Goal: Transaction & Acquisition: Download file/media

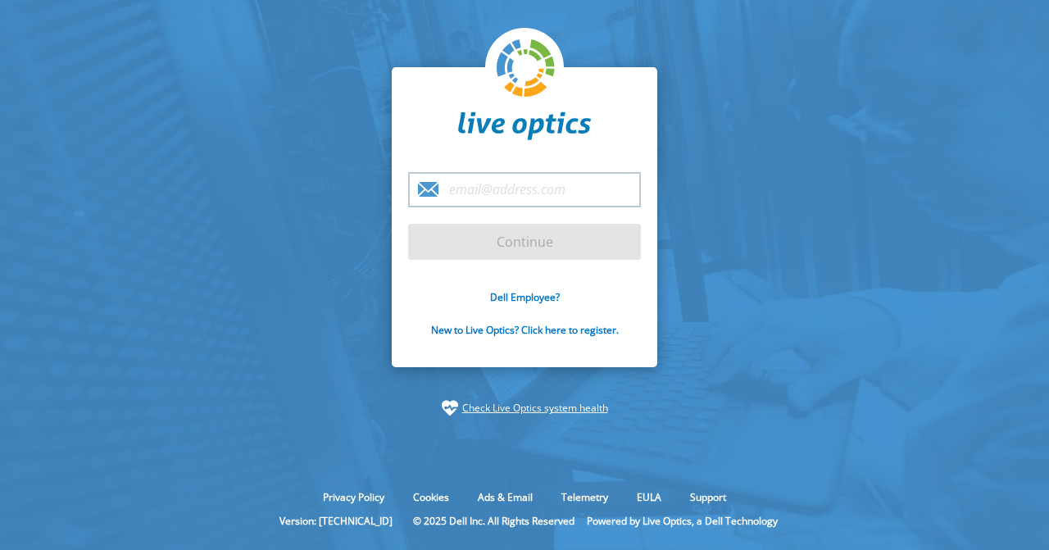
click at [475, 193] on input "email" at bounding box center [524, 189] width 233 height 35
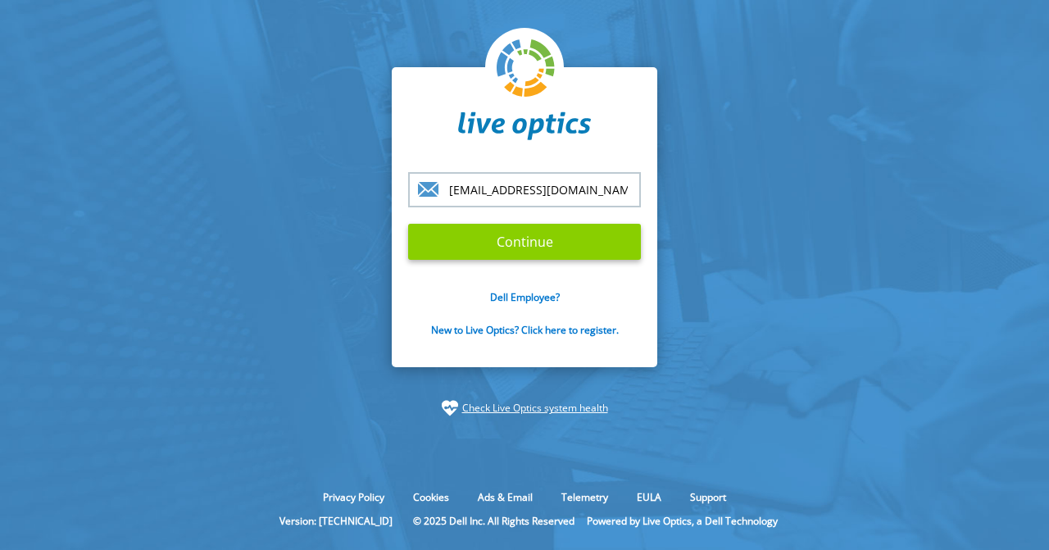
type input "[EMAIL_ADDRESS][DOMAIN_NAME]"
click at [474, 245] on input "Continue" at bounding box center [524, 242] width 233 height 36
click at [512, 245] on input "Continue" at bounding box center [524, 242] width 233 height 36
click at [534, 244] on input "Continue" at bounding box center [524, 242] width 233 height 36
click at [528, 234] on input "Continue" at bounding box center [524, 242] width 233 height 36
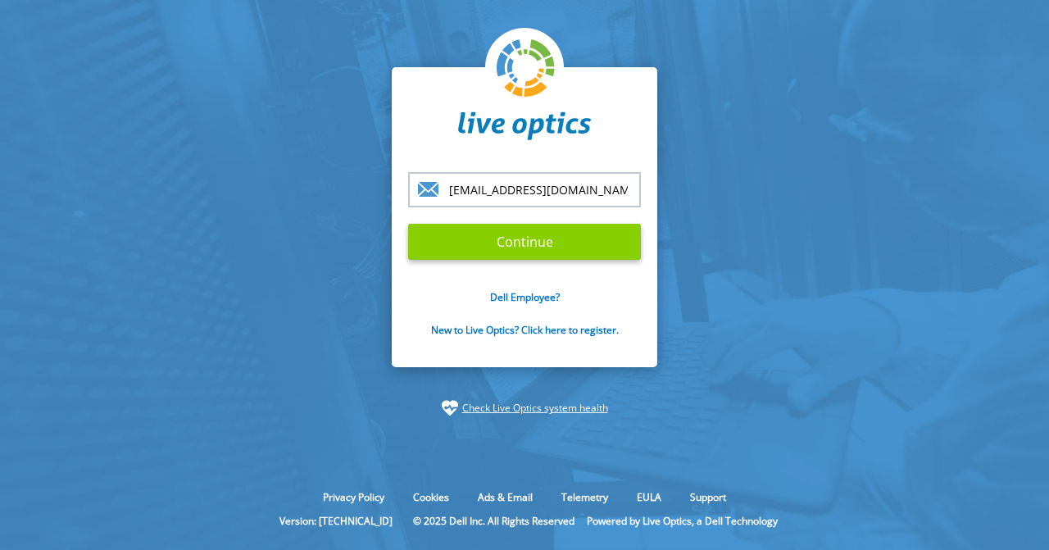
click at [527, 234] on input "Continue" at bounding box center [524, 242] width 233 height 36
click at [525, 236] on input "Continue" at bounding box center [524, 242] width 233 height 36
click at [576, 240] on input "Continue" at bounding box center [524, 242] width 233 height 36
click at [575, 240] on input "Continue" at bounding box center [524, 242] width 233 height 36
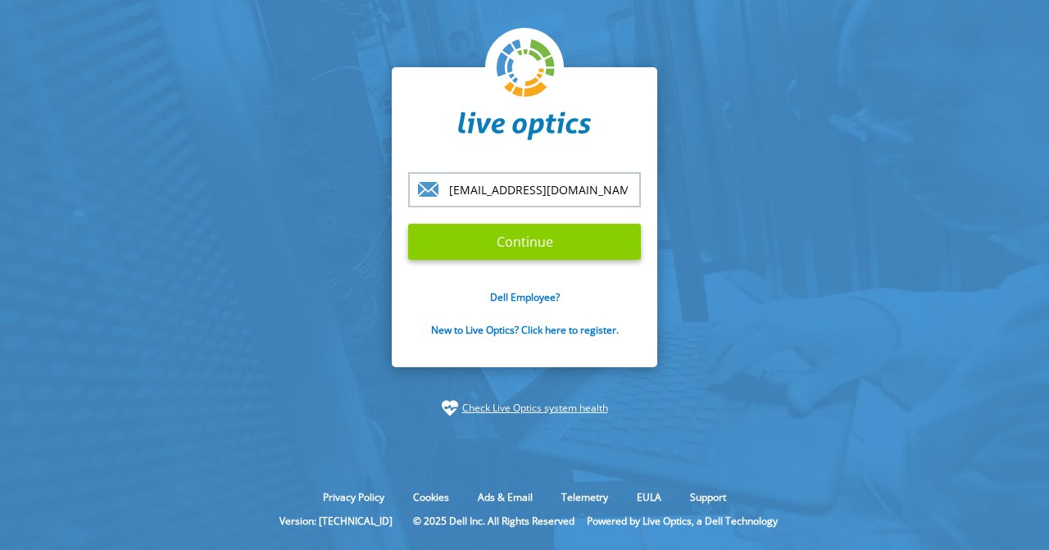
click at [443, 243] on input "Continue" at bounding box center [524, 242] width 233 height 36
click at [444, 241] on input "Continue" at bounding box center [524, 242] width 233 height 36
click at [444, 240] on input "Continue" at bounding box center [524, 242] width 233 height 36
click at [480, 245] on input "Continue" at bounding box center [524, 242] width 233 height 36
click at [508, 245] on input "Continue" at bounding box center [524, 242] width 233 height 36
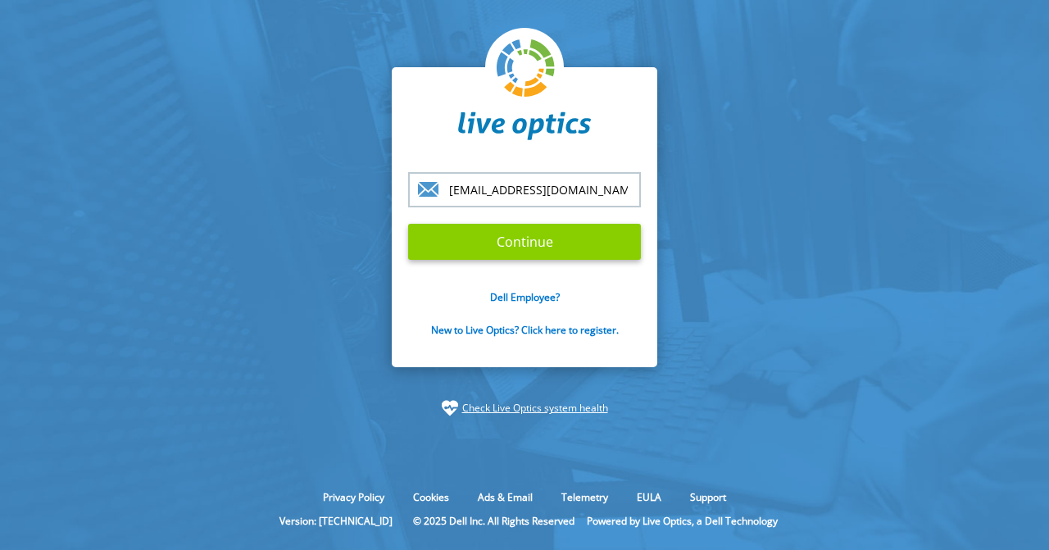
click at [512, 247] on input "Continue" at bounding box center [524, 242] width 233 height 36
click at [538, 242] on input "Continue" at bounding box center [524, 242] width 233 height 36
click at [524, 245] on input "Continue" at bounding box center [524, 242] width 233 height 36
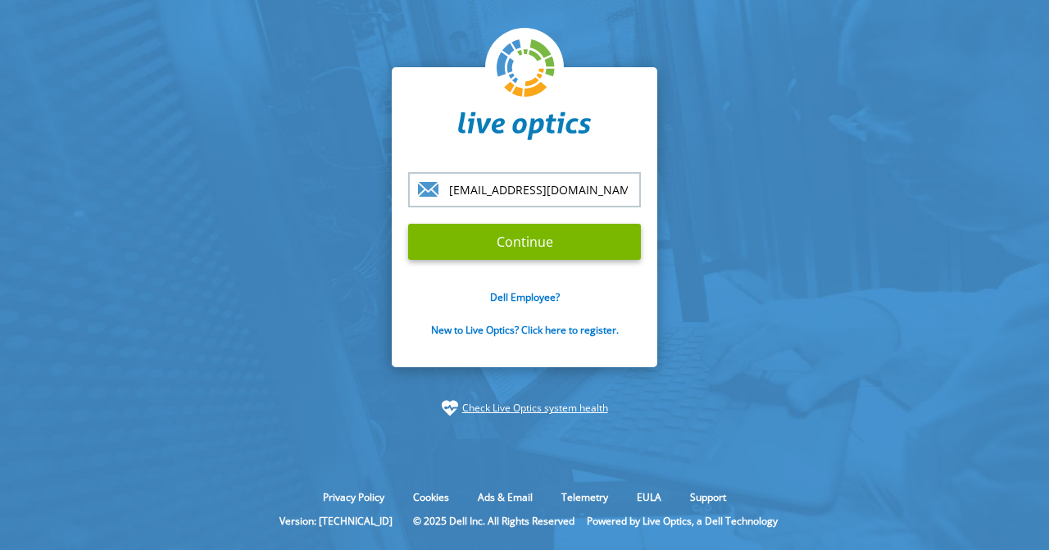
click at [598, 194] on input "[EMAIL_ADDRESS][DOMAIN_NAME]" at bounding box center [524, 189] width 233 height 35
click at [408, 224] on input "Continue" at bounding box center [524, 242] width 233 height 36
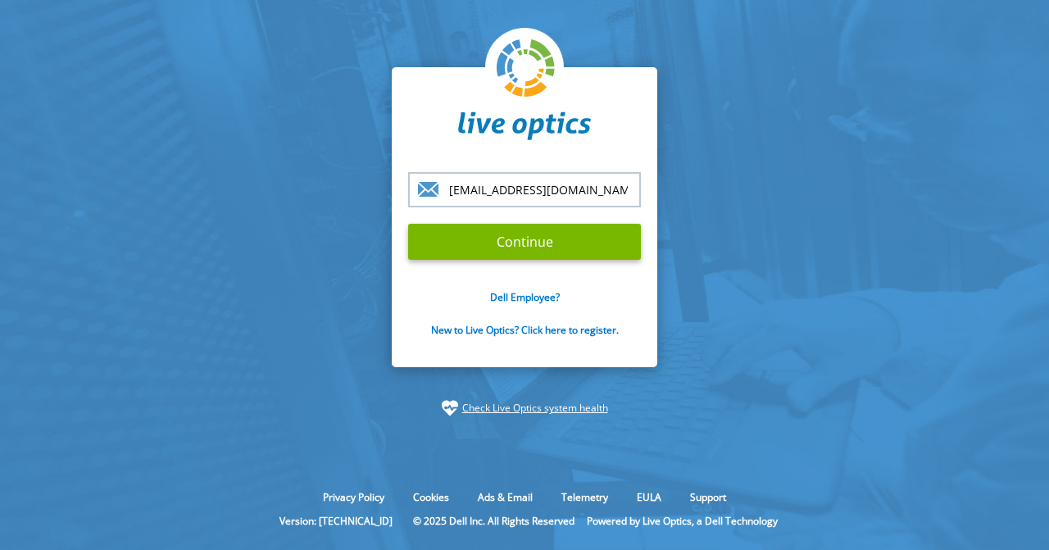
click at [408, 224] on input "Continue" at bounding box center [524, 242] width 233 height 36
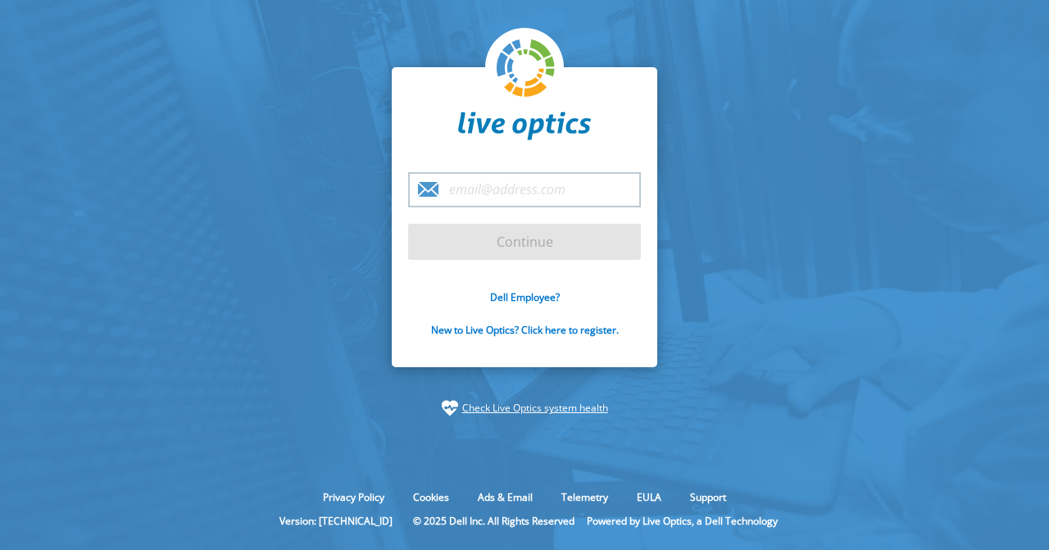
click at [488, 188] on input "email" at bounding box center [524, 189] width 233 height 35
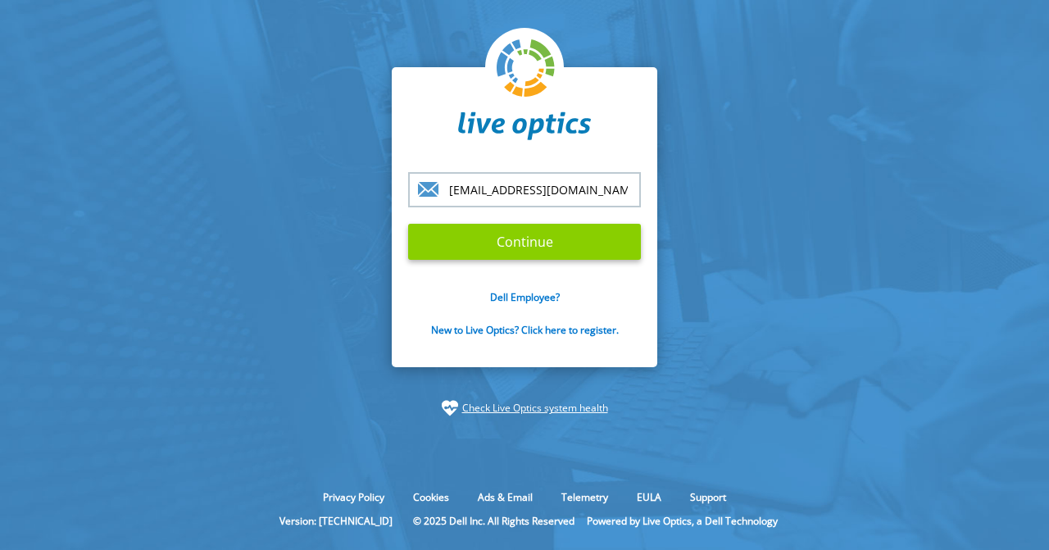
type input "[EMAIL_ADDRESS][DOMAIN_NAME]"
click at [475, 247] on input "Continue" at bounding box center [524, 242] width 233 height 36
click at [483, 247] on input "Continue" at bounding box center [524, 242] width 233 height 36
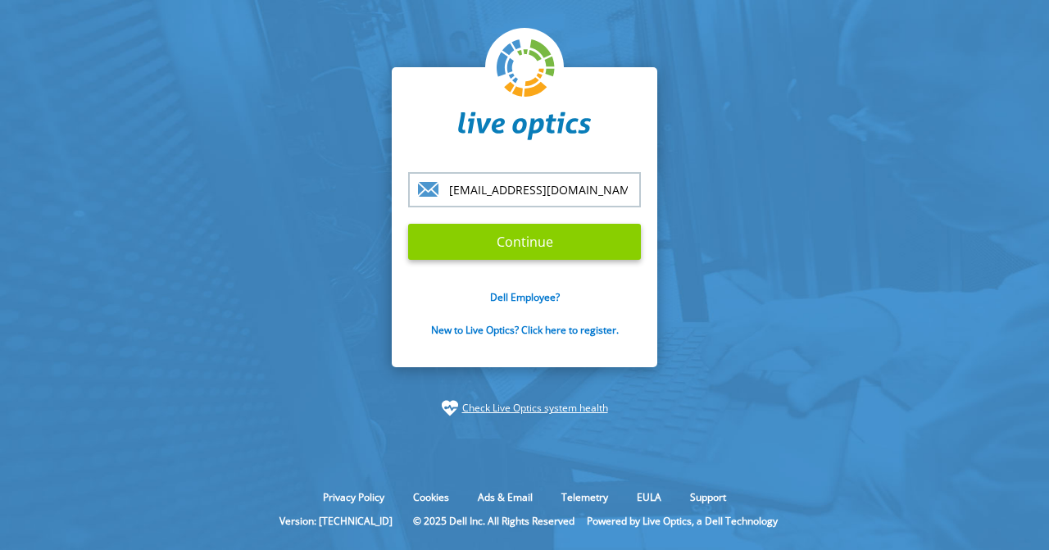
click at [483, 247] on input "Continue" at bounding box center [524, 242] width 233 height 36
click at [483, 244] on input "Continue" at bounding box center [524, 242] width 233 height 36
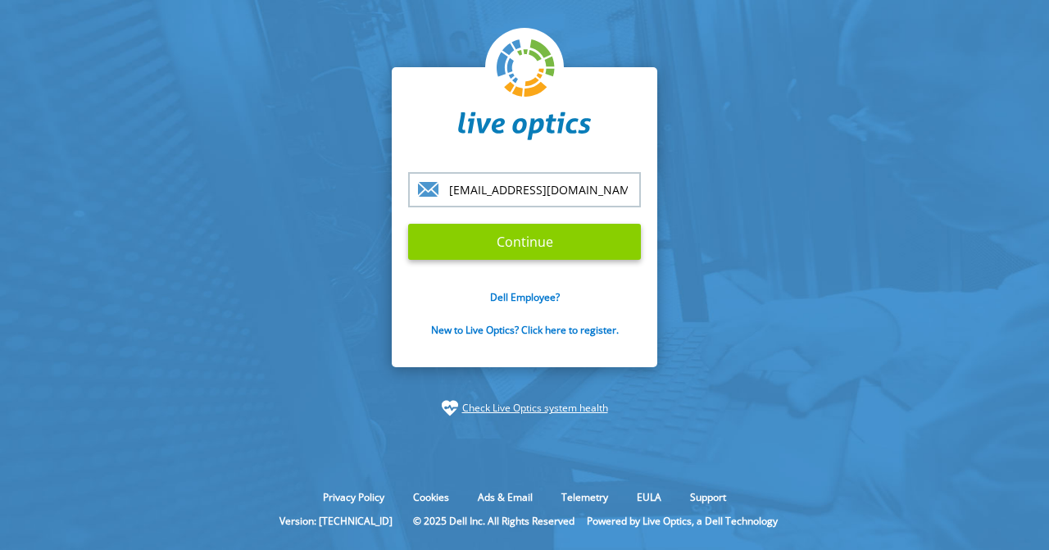
click at [483, 244] on input "Continue" at bounding box center [524, 242] width 233 height 36
click at [482, 244] on input "Continue" at bounding box center [524, 242] width 233 height 36
click at [482, 243] on input "Continue" at bounding box center [524, 242] width 233 height 36
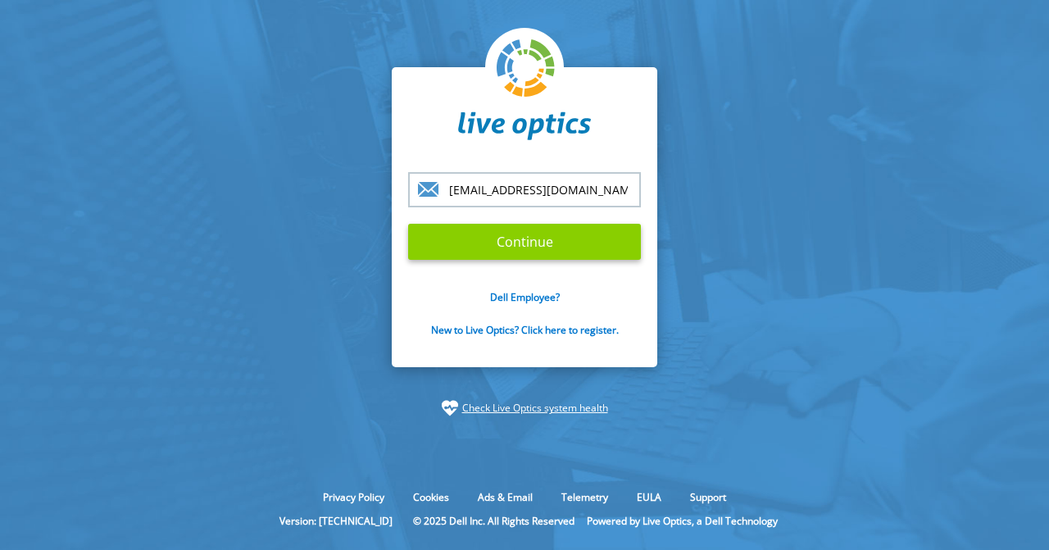
click at [482, 243] on input "Continue" at bounding box center [524, 242] width 233 height 36
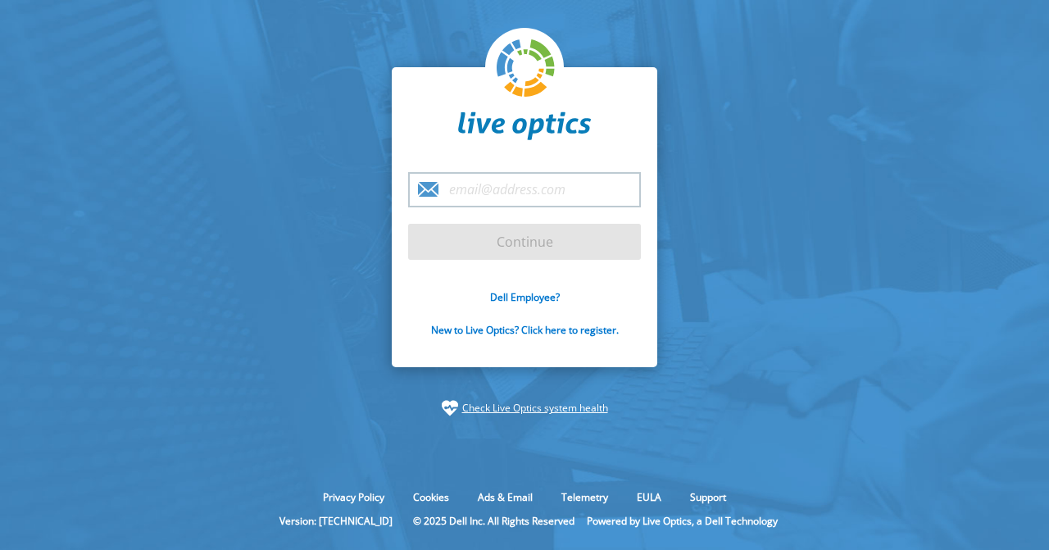
click at [498, 202] on input "email" at bounding box center [524, 189] width 233 height 35
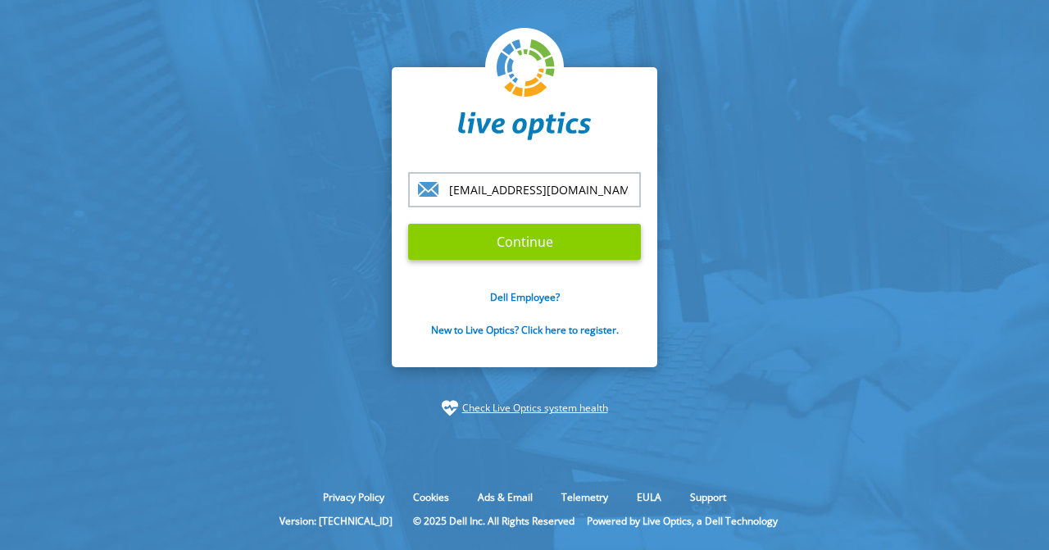
type input "[EMAIL_ADDRESS][DOMAIN_NAME]"
click at [481, 244] on input "Continue" at bounding box center [524, 242] width 233 height 36
click at [480, 241] on input "Continue" at bounding box center [524, 242] width 233 height 36
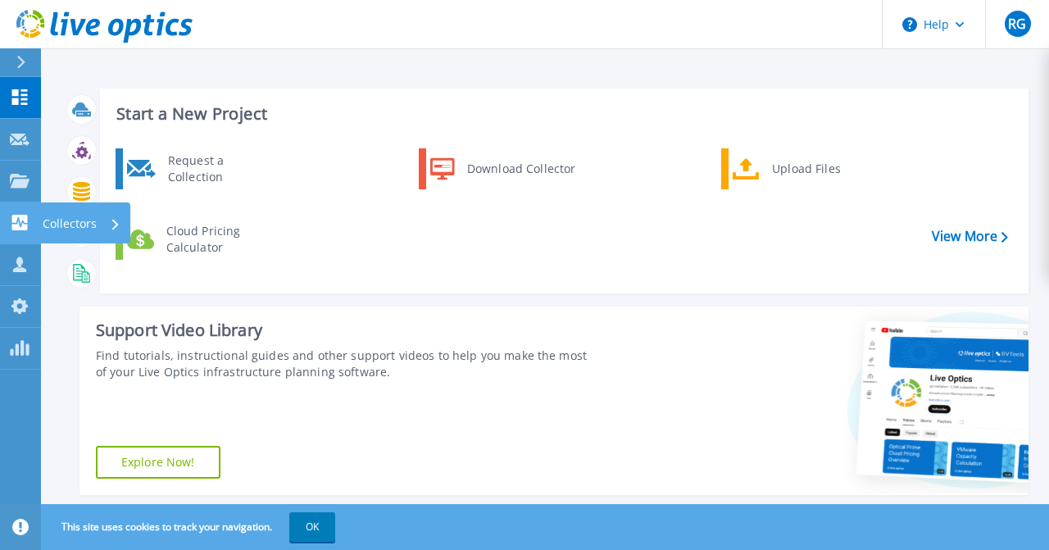
click at [20, 232] on link "Collectors Collectors" at bounding box center [20, 223] width 41 height 42
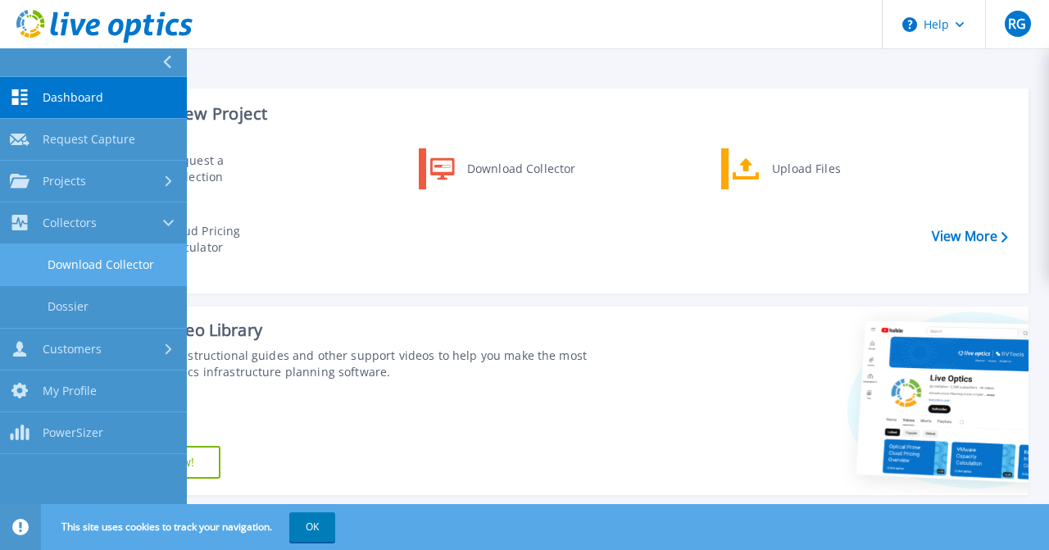
click at [113, 268] on link "Download Collector" at bounding box center [93, 265] width 187 height 42
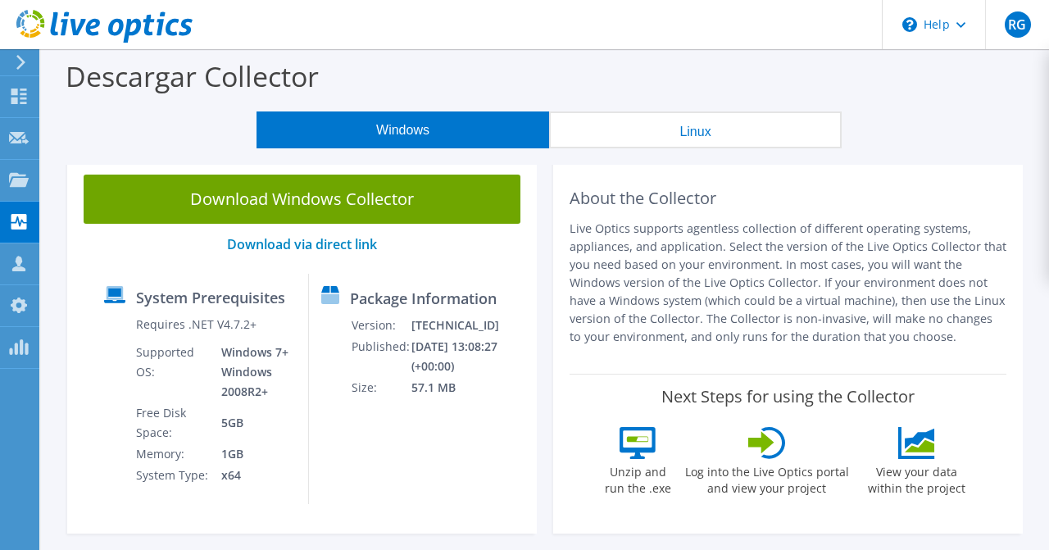
click at [711, 134] on button "Linux" at bounding box center [695, 129] width 293 height 37
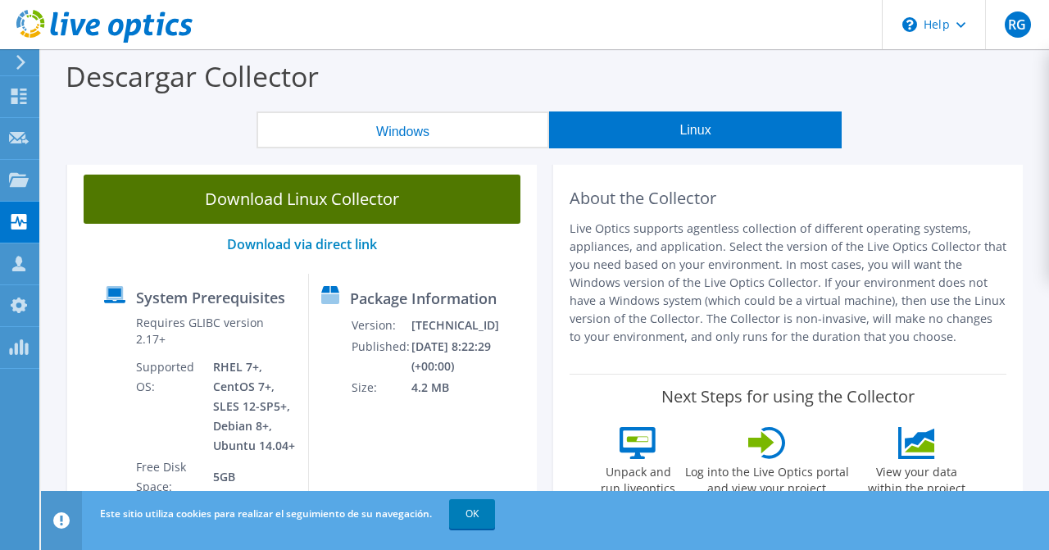
click at [323, 201] on link "Download Linux Collector" at bounding box center [302, 199] width 437 height 49
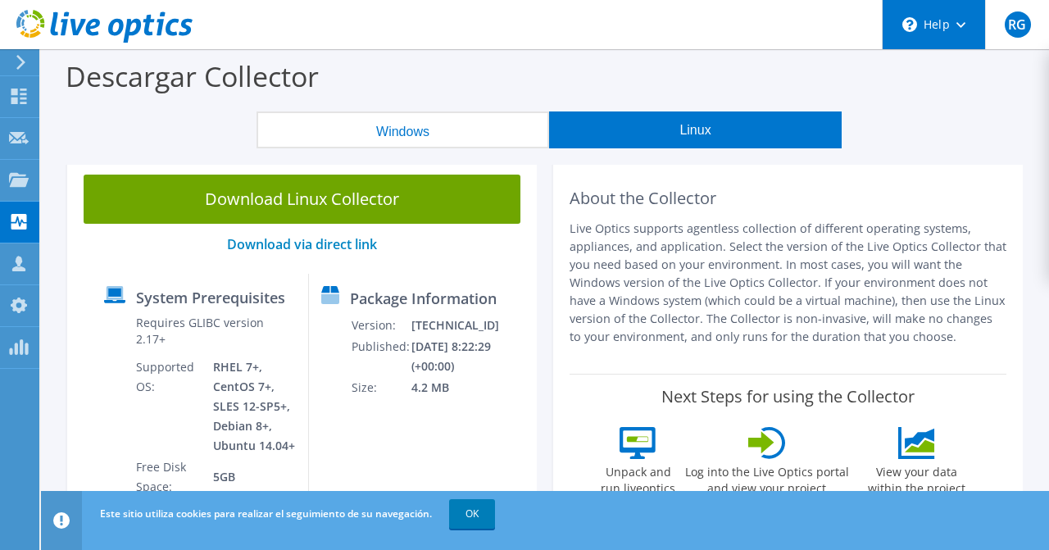
click at [963, 20] on div "\n Help" at bounding box center [933, 24] width 103 height 49
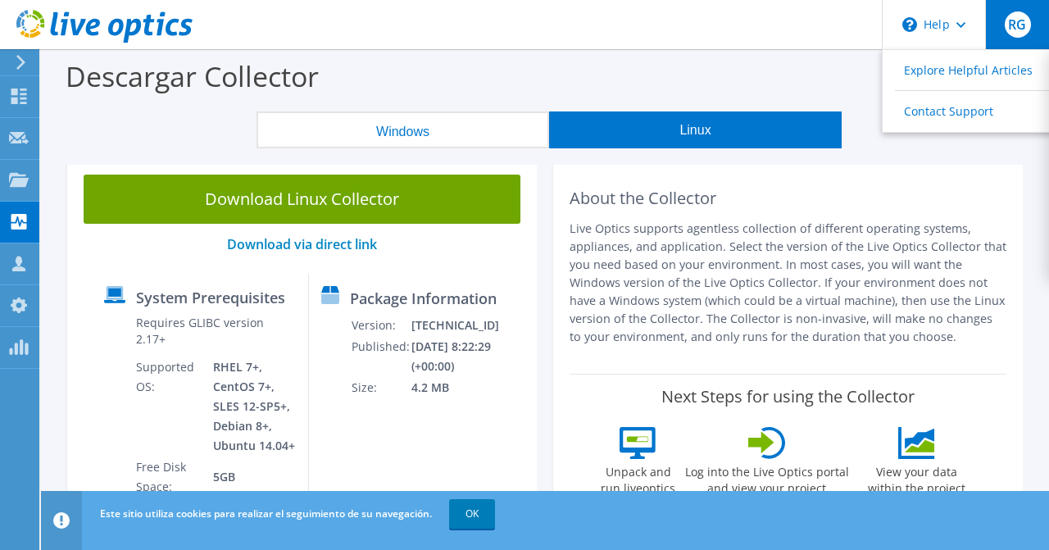
click at [1019, 32] on span "RG" at bounding box center [1018, 24] width 26 height 26
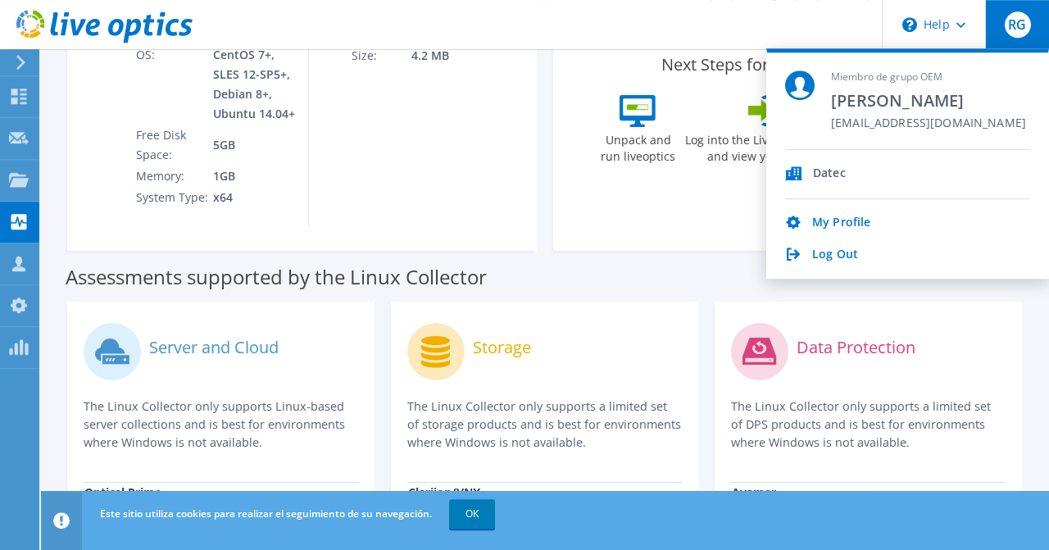
scroll to position [339, 0]
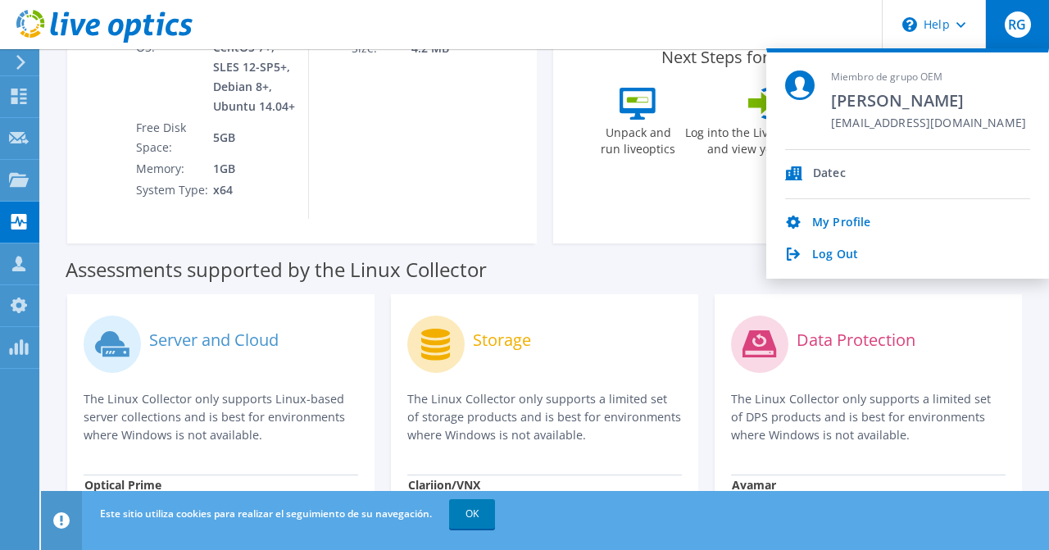
click at [600, 329] on div "Storage" at bounding box center [544, 345] width 275 height 68
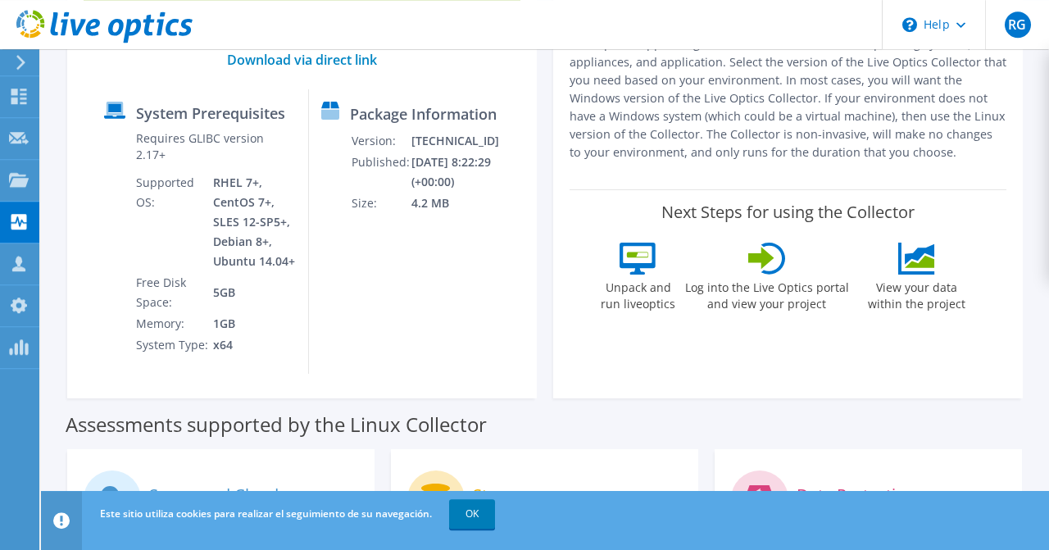
scroll to position [226, 0]
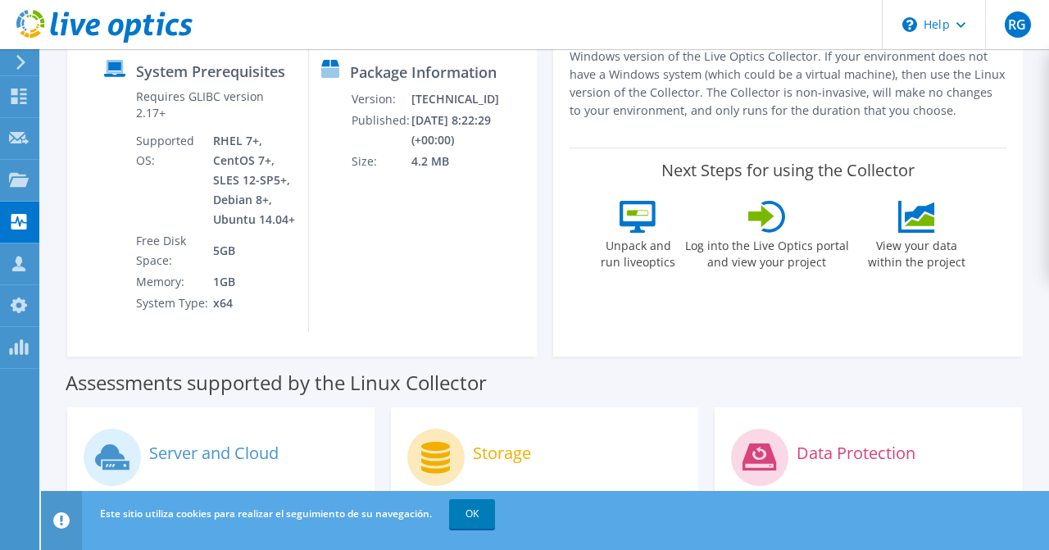
drag, startPoint x: 624, startPoint y: 223, endPoint x: 839, endPoint y: 228, distance: 215.6
click at [839, 228] on div "Unpack and run liveoptics Log into the Live Optics portal and view your project…" at bounding box center [788, 246] width 375 height 90
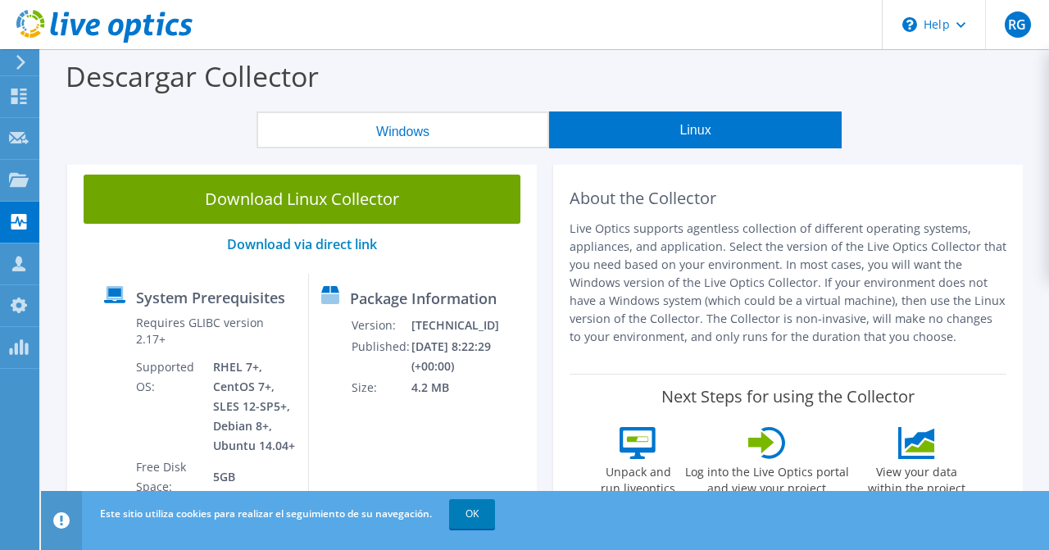
scroll to position [113, 0]
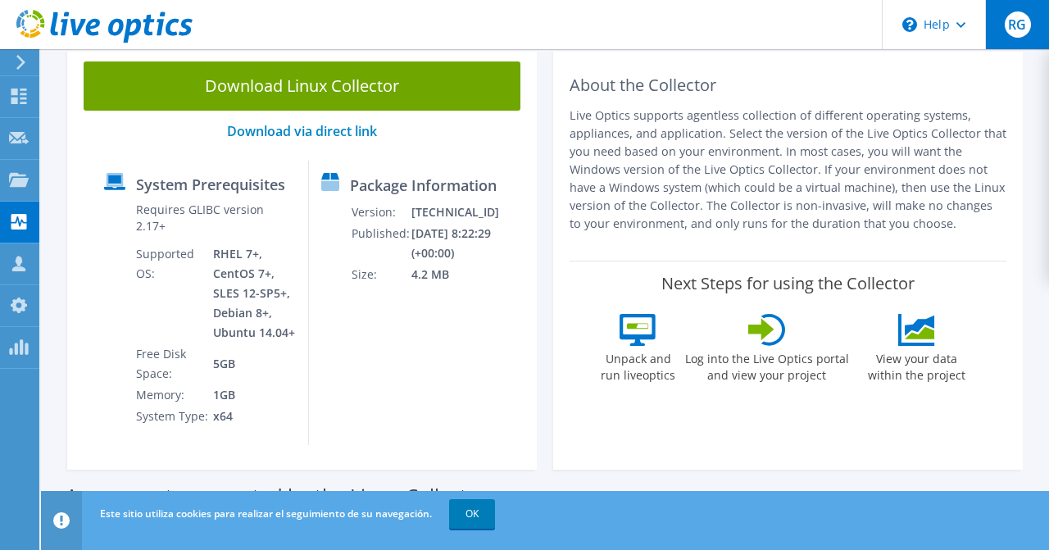
click at [1011, 31] on span "RG" at bounding box center [1018, 24] width 26 height 26
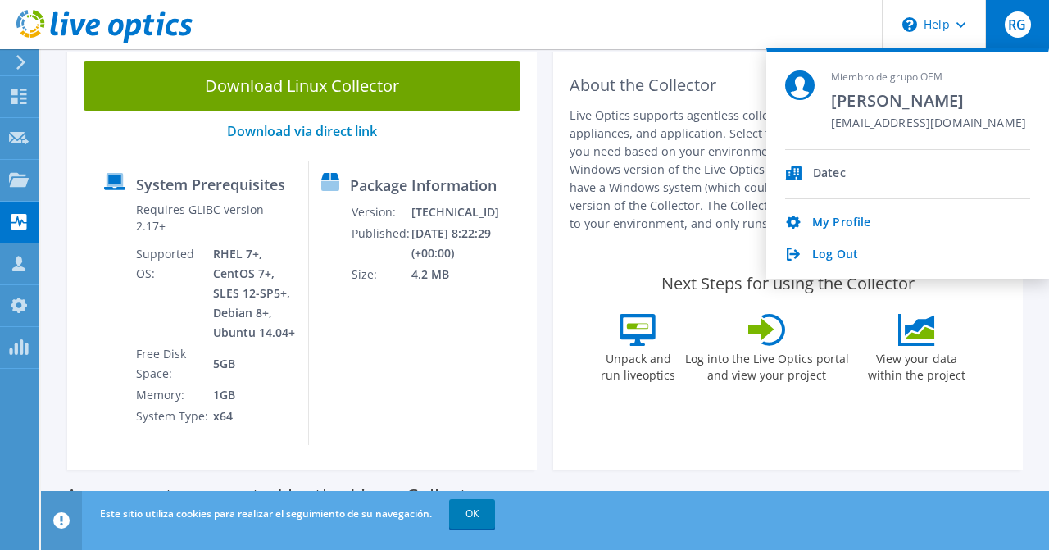
click at [807, 257] on div "Log Out" at bounding box center [907, 256] width 245 height 16
click at [795, 252] on icon at bounding box center [793, 254] width 13 height 13
click at [827, 252] on link "Log Out" at bounding box center [835, 256] width 46 height 16
